Goal: Transaction & Acquisition: Purchase product/service

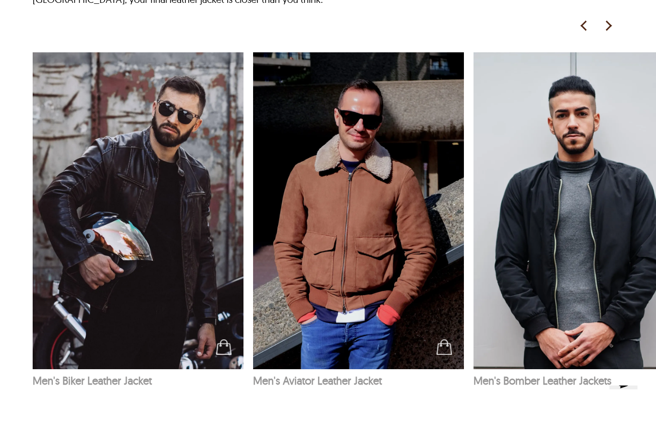
scroll to position [1511, 0]
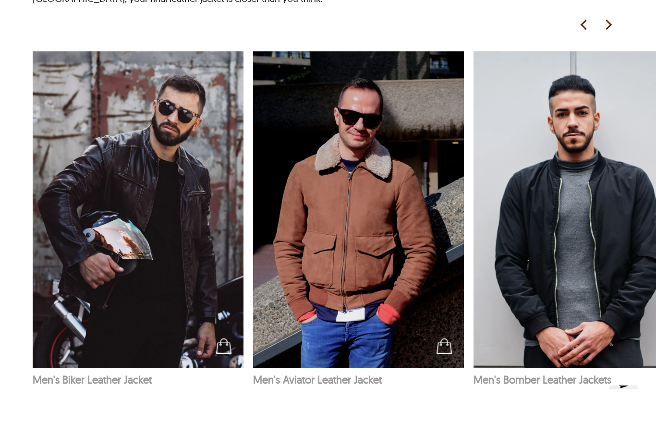
click at [101, 297] on img at bounding box center [138, 209] width 211 height 317
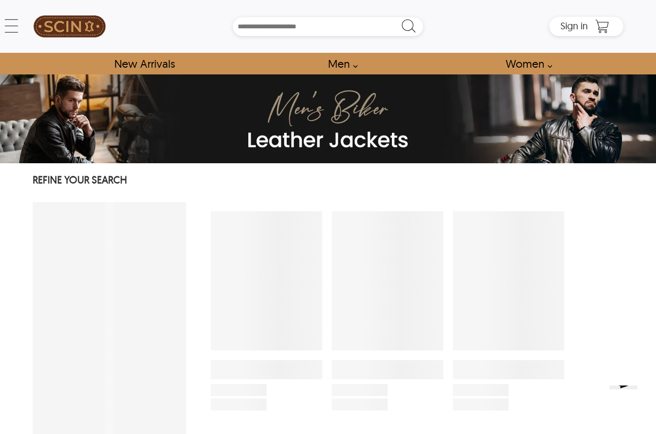
select select "********"
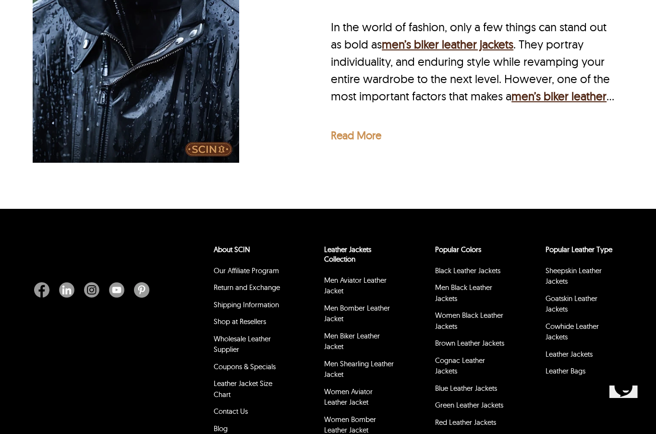
scroll to position [3670, 0]
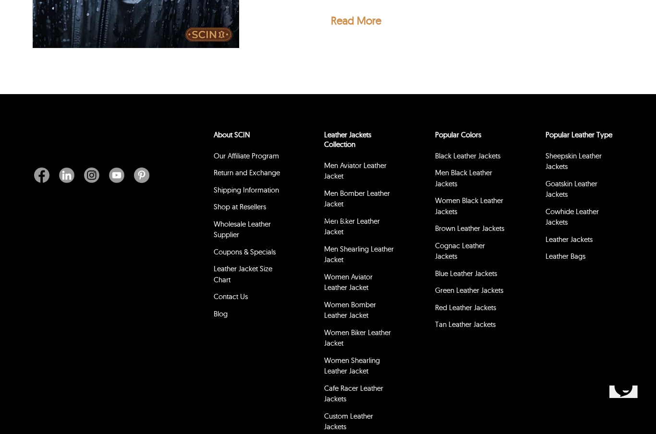
click at [51, 303] on div "About SCIN Our Affiliate Program Return and Exchange Shipping Information Shop …" at bounding box center [328, 273] width 656 height 358
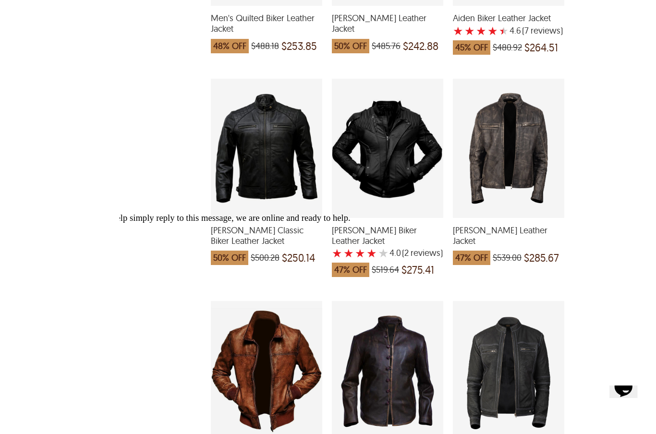
scroll to position [567, 0]
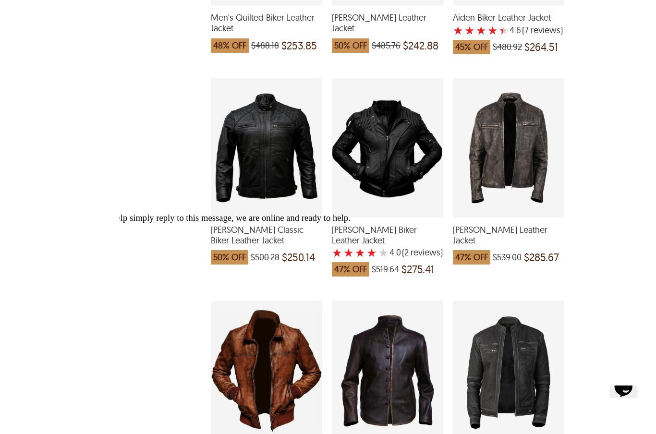
click at [262, 171] on div "Jason Classic Biker Leather Jacket which was at a price of $500.28, now after d…" at bounding box center [266, 147] width 111 height 139
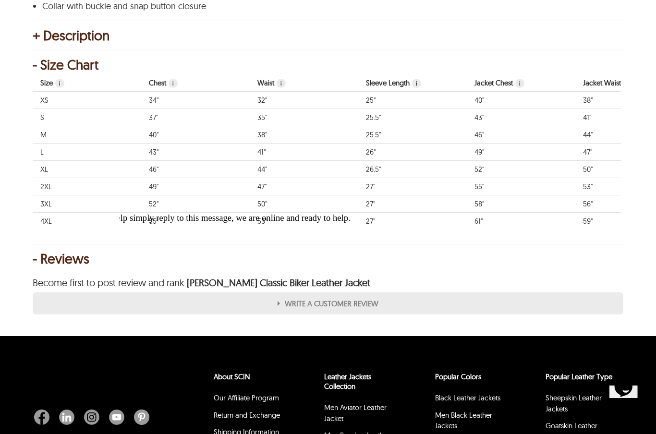
scroll to position [664, 0]
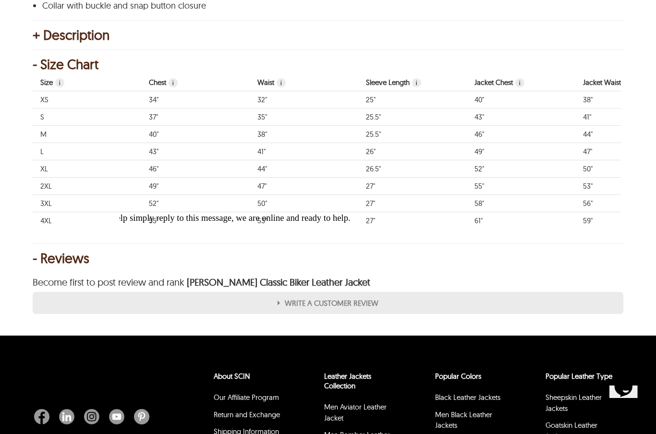
click at [37, 31] on div "+ Description" at bounding box center [328, 35] width 590 height 10
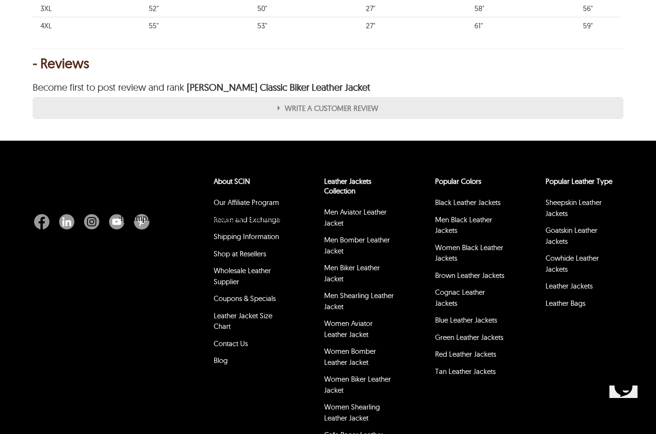
scroll to position [979, 0]
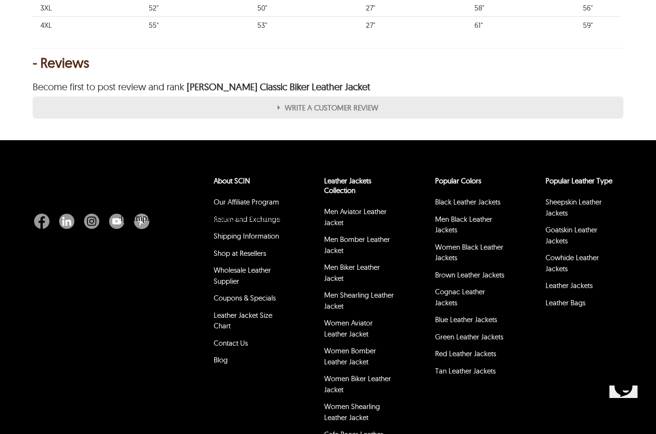
click at [362, 223] on div "Welcome to our site, if you need help simply reply to this message, we are onli…" at bounding box center [320, 220] width 394 height 8
click at [345, 223] on div "Welcome to our site, if you need help simply reply to this message, we are onli…" at bounding box center [320, 220] width 394 height 8
click at [365, 223] on div "Welcome to our site, if you need help simply reply to this message, we are onli…" at bounding box center [320, 220] width 394 height 8
click at [342, 223] on div "Welcome to our site, if you need help simply reply to this message, we are onli…" at bounding box center [320, 220] width 394 height 8
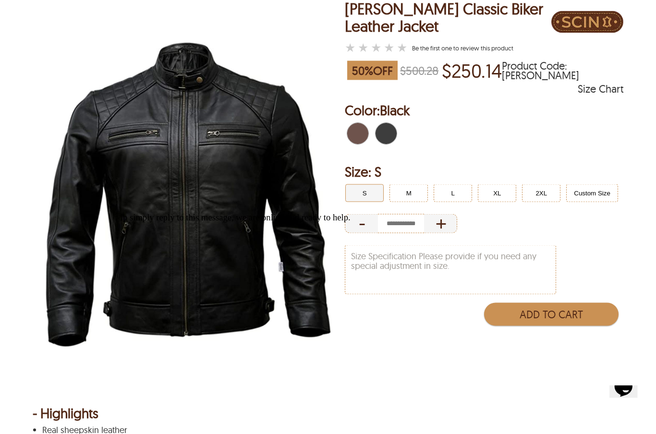
scroll to position [90, 0]
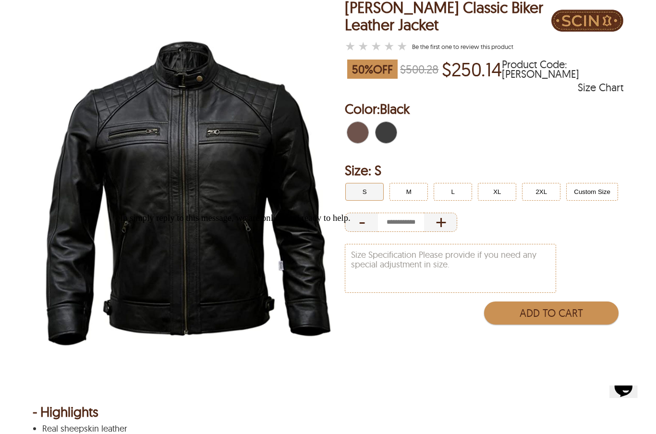
click at [497, 191] on button "XL" at bounding box center [497, 192] width 38 height 18
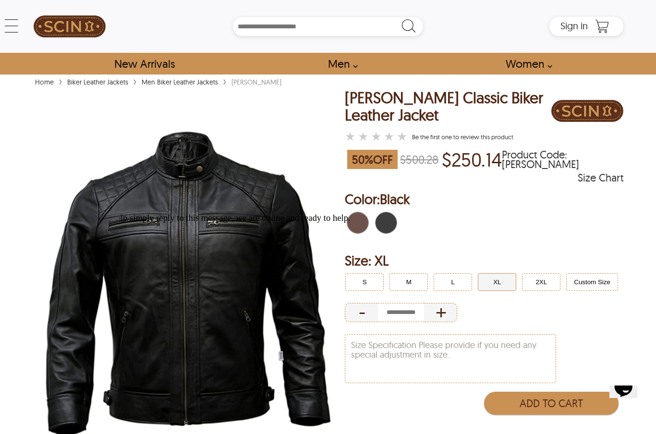
click at [15, 33] on icon at bounding box center [11, 25] width 19 height 19
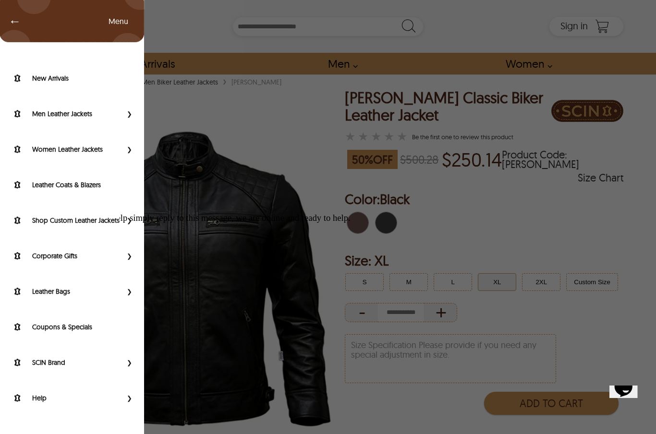
click at [124, 403] on span "Primary Side Menu" at bounding box center [128, 398] width 12 height 10
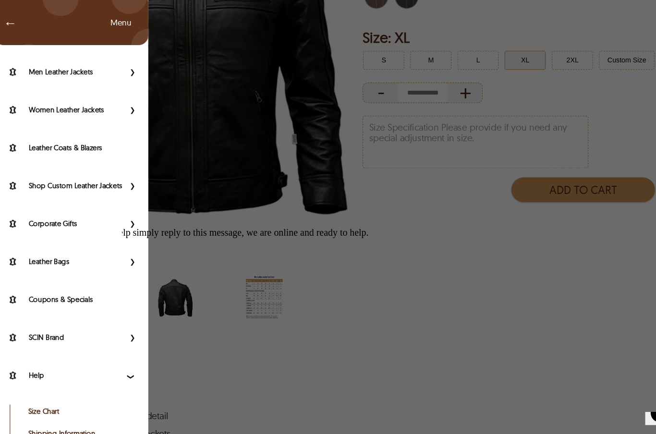
scroll to position [222, 0]
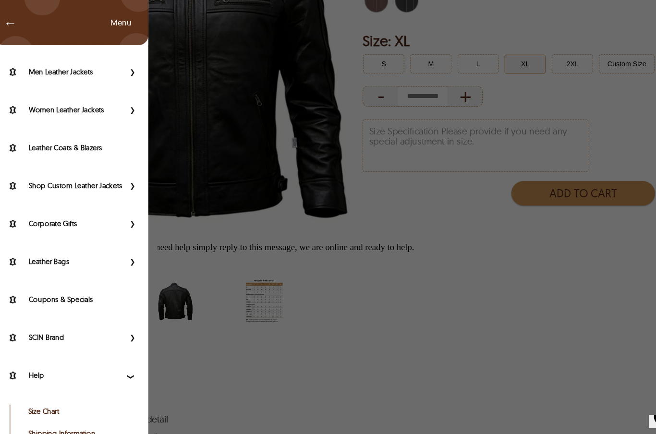
click at [78, 431] on link "Returns and Exchange" at bounding box center [80, 426] width 96 height 10
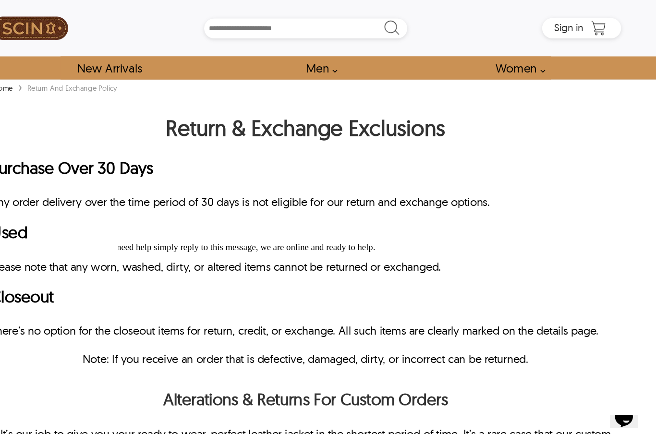
click at [34, 25] on img at bounding box center [70, 26] width 72 height 43
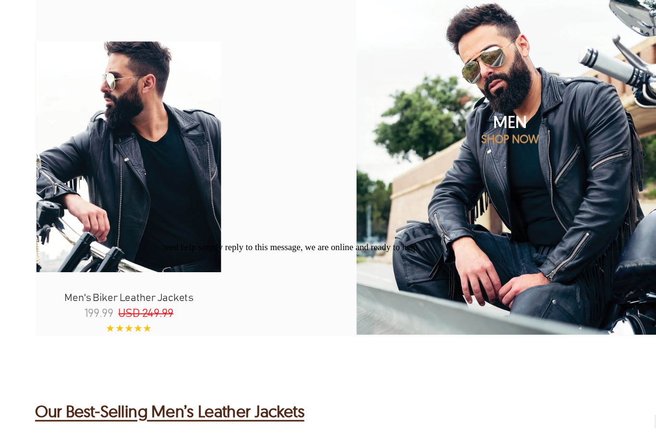
scroll to position [998, 0]
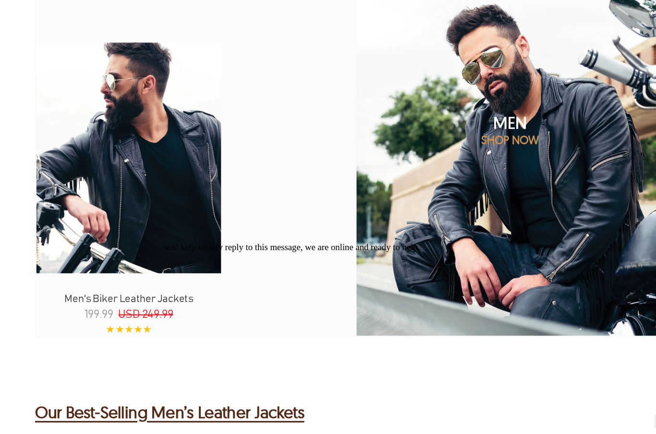
click at [85, 159] on img at bounding box center [120, 148] width 259 height 324
select select "********"
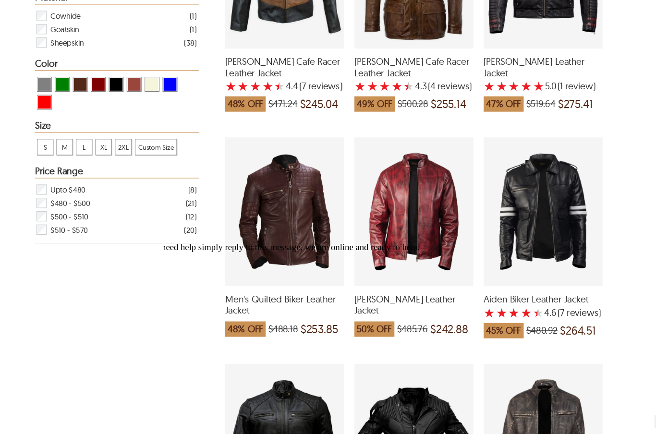
scroll to position [299, 0]
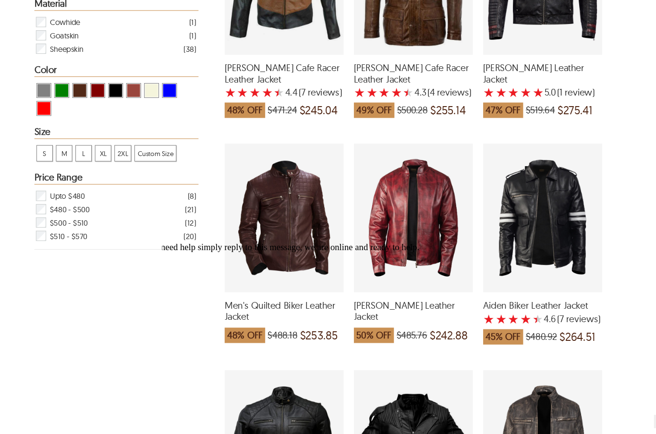
click at [515, 206] on div "Aiden Biker Leather Jacket with a 4.571428571428571 Star Rating 7 Product Revie…" at bounding box center [508, 203] width 111 height 139
